Goal: Task Accomplishment & Management: Complete application form

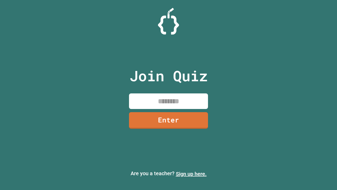
click at [191, 173] on link "Sign up here." at bounding box center [191, 173] width 31 height 6
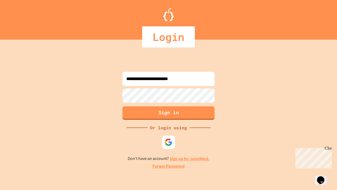
type input "**********"
